Goal: Communication & Community: Answer question/provide support

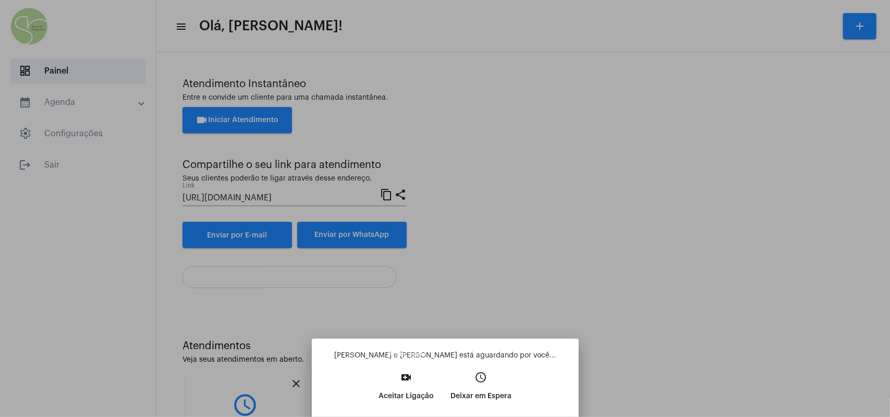
click at [412, 235] on button "video_call Aceitar Ligação" at bounding box center [406, 390] width 72 height 45
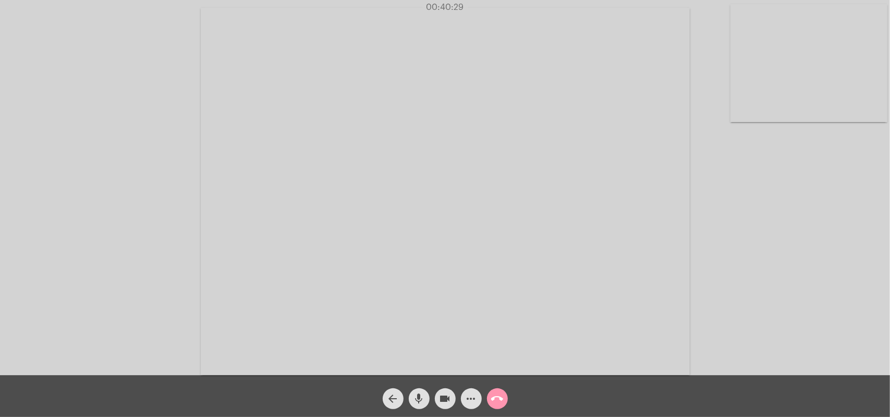
click at [426, 235] on span "call_end" at bounding box center [497, 398] width 13 height 21
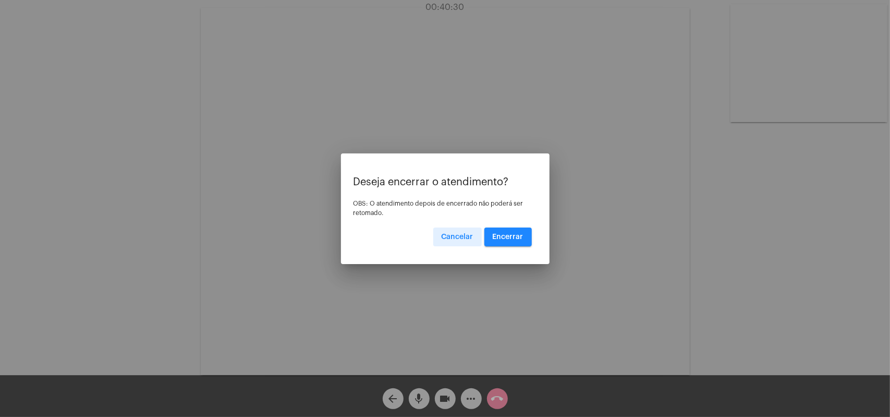
click at [426, 235] on button "Encerrar" at bounding box center [507, 236] width 47 height 19
